Goal: Download file/media

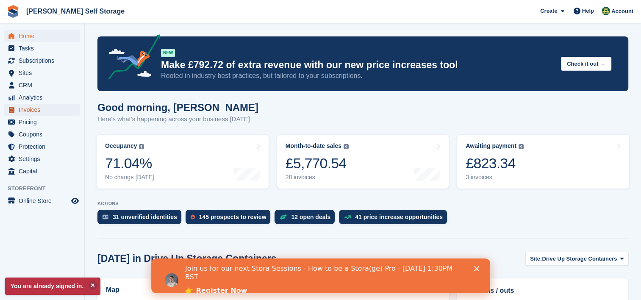
click at [36, 111] on span "Invoices" at bounding box center [44, 110] width 51 height 12
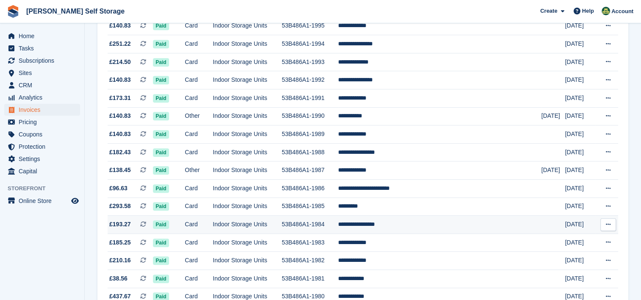
scroll to position [381, 0]
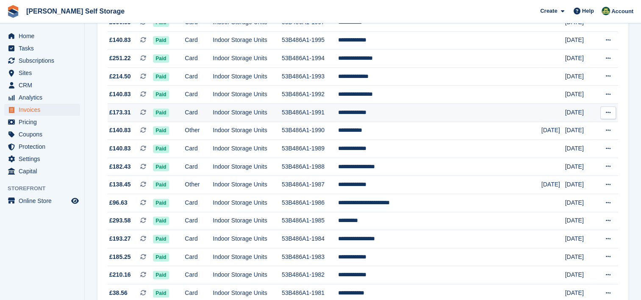
click at [610, 114] on icon at bounding box center [608, 113] width 5 height 6
click at [564, 135] on p "Download PDF" at bounding box center [575, 129] width 74 height 11
